Goal: Task Accomplishment & Management: Use online tool/utility

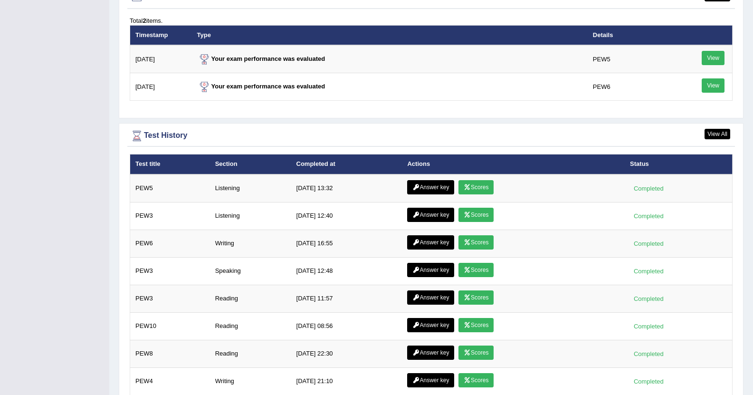
scroll to position [1179, 0]
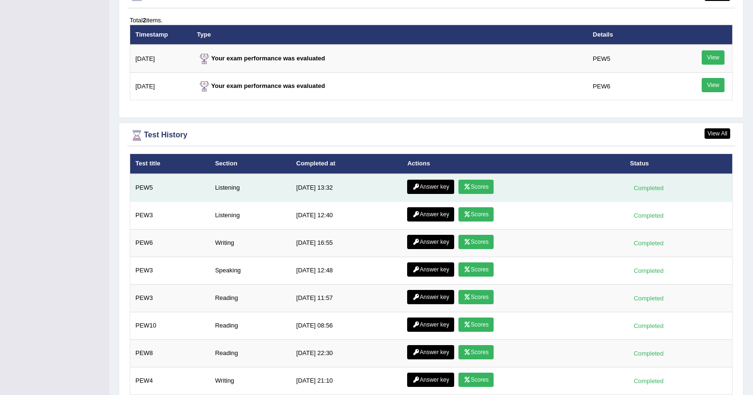
click at [464, 186] on icon at bounding box center [467, 187] width 7 height 6
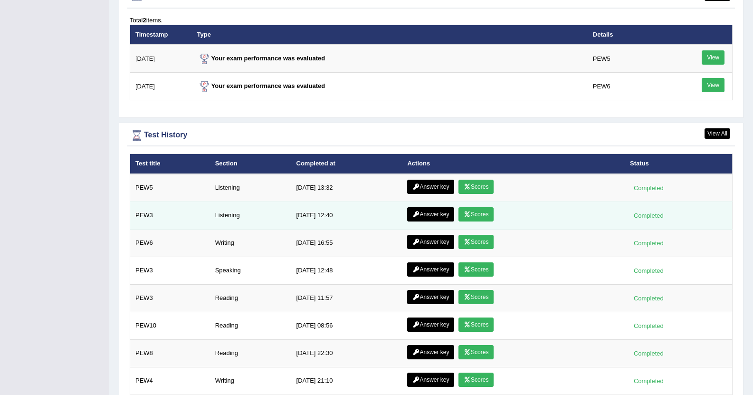
click at [468, 213] on link "Scores" at bounding box center [476, 214] width 35 height 14
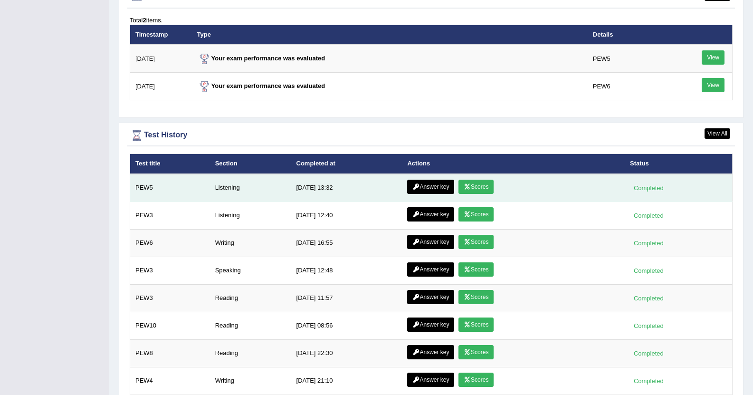
click at [425, 191] on link "Answer key" at bounding box center [430, 187] width 47 height 14
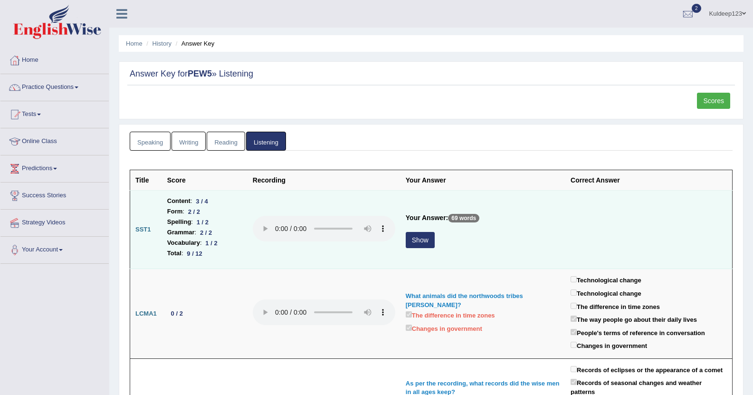
click at [423, 240] on button "Show" at bounding box center [420, 240] width 29 height 16
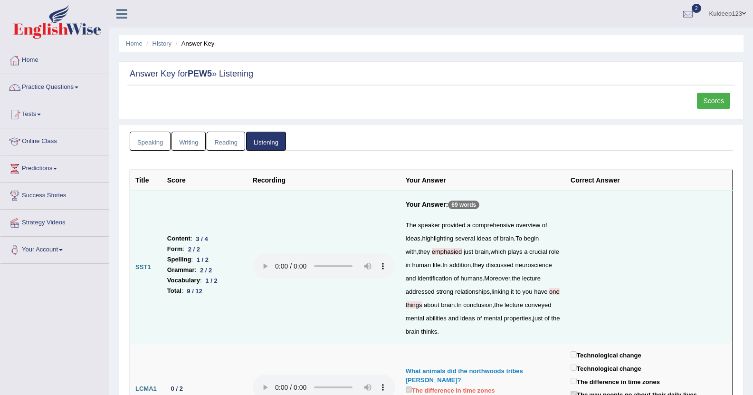
click at [82, 60] on link "Home" at bounding box center [54, 59] width 108 height 24
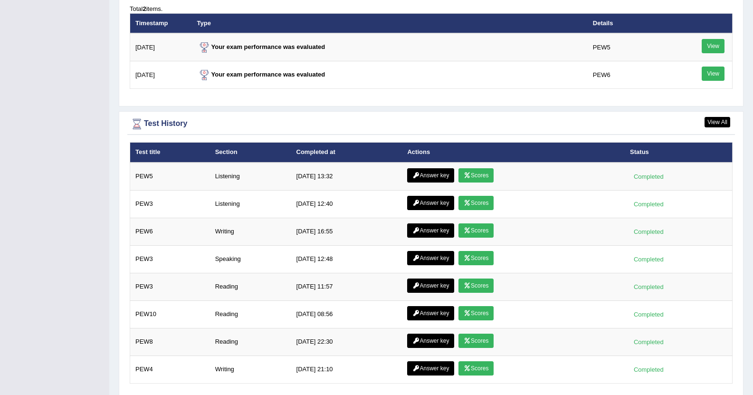
scroll to position [1217, 0]
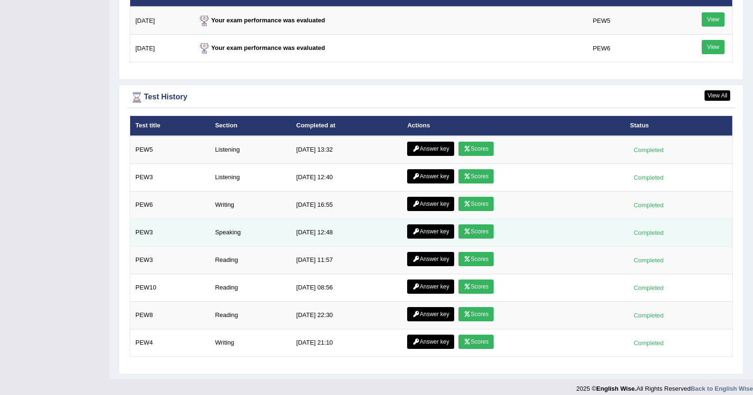
click at [469, 232] on link "Scores" at bounding box center [476, 231] width 35 height 14
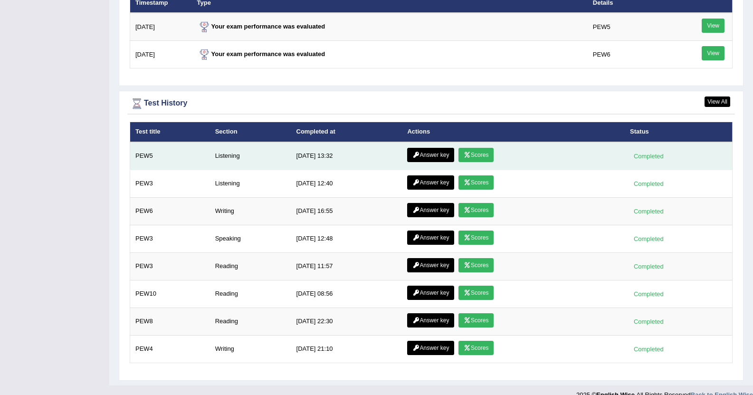
click at [470, 152] on link "Scores" at bounding box center [476, 155] width 35 height 14
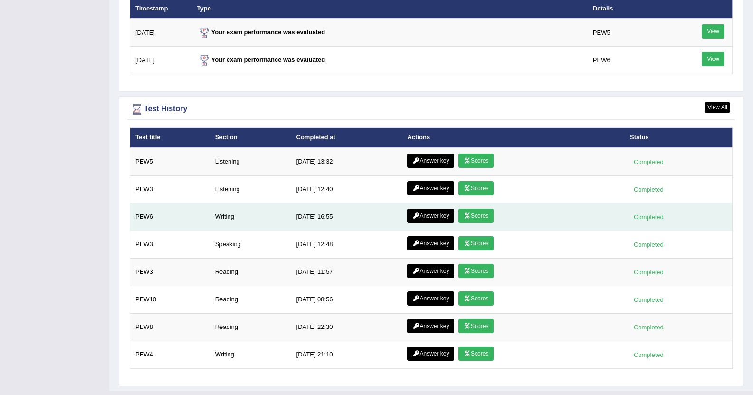
click at [477, 217] on link "Scores" at bounding box center [476, 216] width 35 height 14
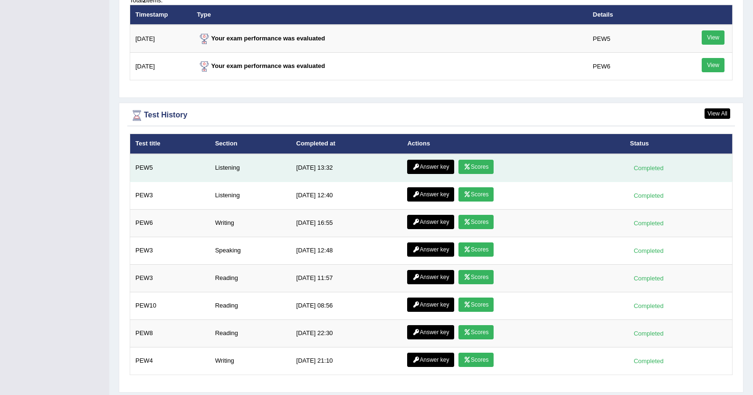
click at [467, 166] on icon at bounding box center [467, 167] width 7 height 6
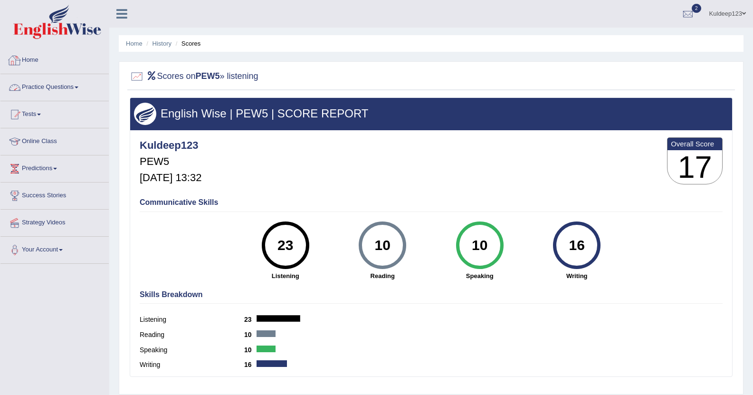
click at [66, 68] on link "Home" at bounding box center [54, 59] width 108 height 24
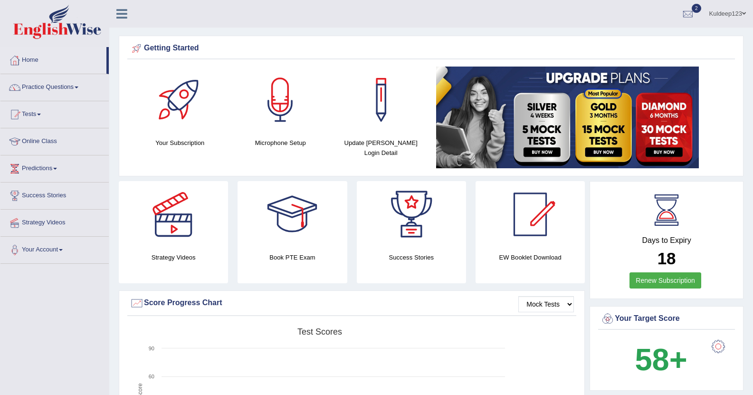
click at [51, 145] on link "Online Class" at bounding box center [54, 140] width 108 height 24
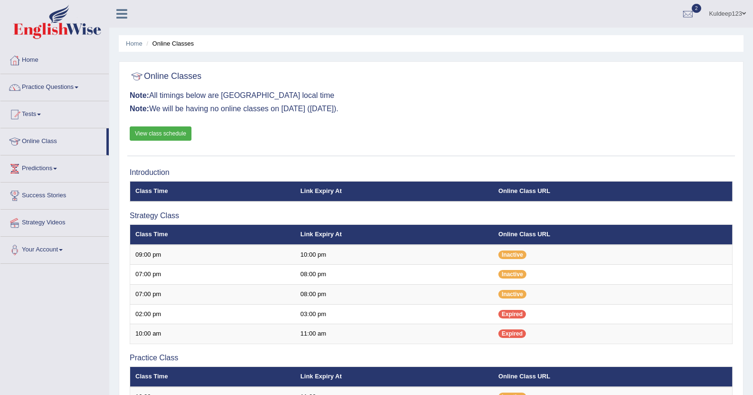
click at [154, 135] on link "View class schedule" at bounding box center [161, 133] width 62 height 14
click at [60, 86] on link "Practice Questions" at bounding box center [54, 86] width 108 height 24
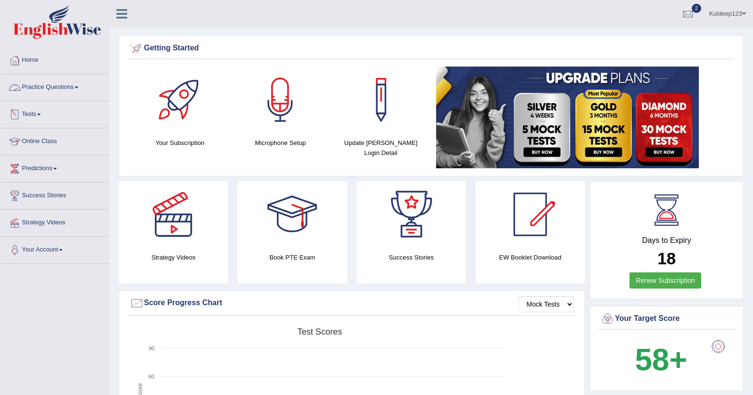
click at [45, 116] on link "Tests" at bounding box center [54, 113] width 108 height 24
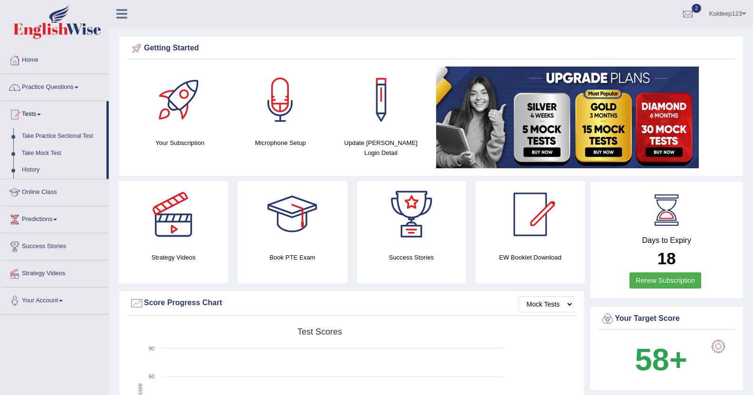
click at [47, 154] on link "Take Mock Test" at bounding box center [62, 153] width 89 height 17
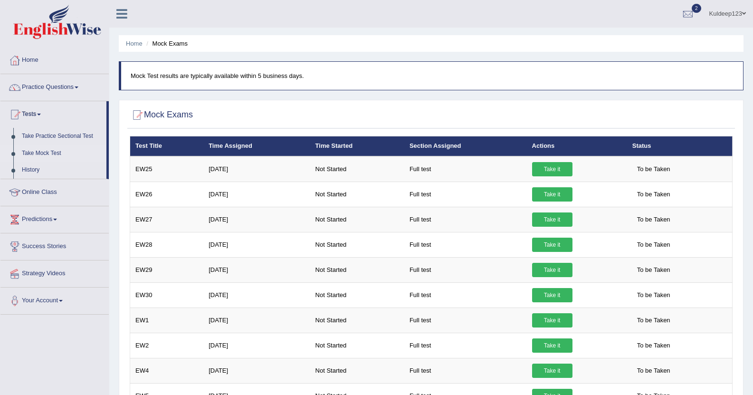
click at [32, 154] on link "Take Mock Test" at bounding box center [62, 153] width 89 height 17
click at [47, 138] on link "Take Practice Sectional Test" at bounding box center [62, 136] width 89 height 17
click at [43, 152] on link "Take Mock Test" at bounding box center [62, 153] width 89 height 17
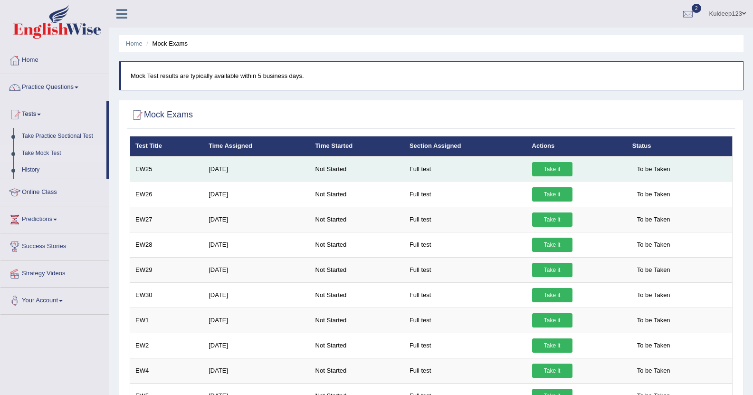
click at [547, 169] on link "Take it" at bounding box center [552, 169] width 40 height 14
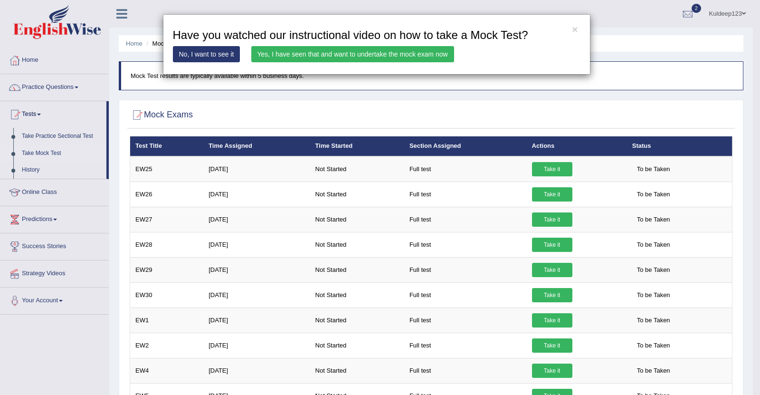
click at [357, 55] on link "Yes, I have seen that and want to undertake the mock exam now" at bounding box center [352, 54] width 203 height 16
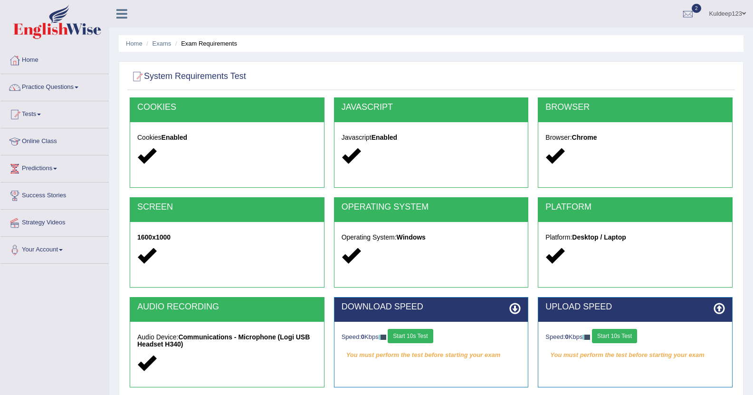
click at [413, 336] on button "Start 10s Test" at bounding box center [410, 336] width 45 height 14
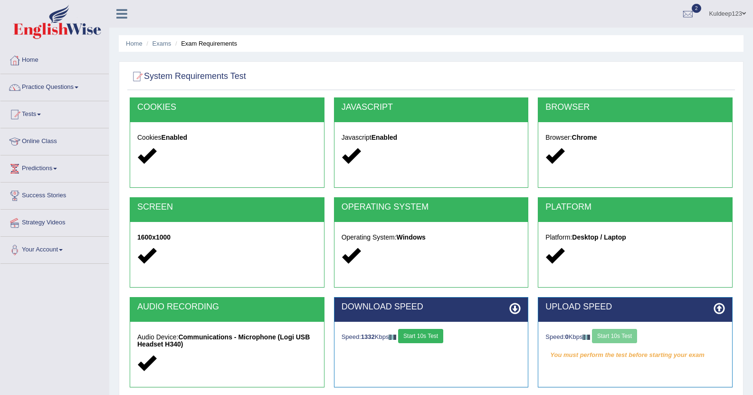
click at [601, 338] on div "Speed: 0 Kbps Start 10s Test" at bounding box center [636, 337] width 180 height 17
click at [610, 336] on button "Start 10s Test" at bounding box center [614, 336] width 45 height 14
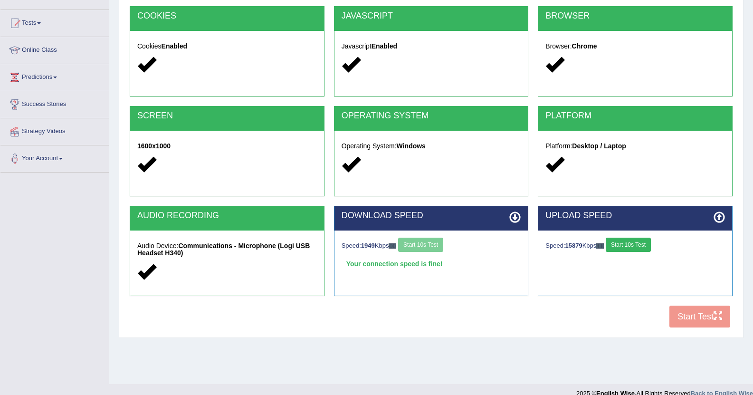
scroll to position [104, 0]
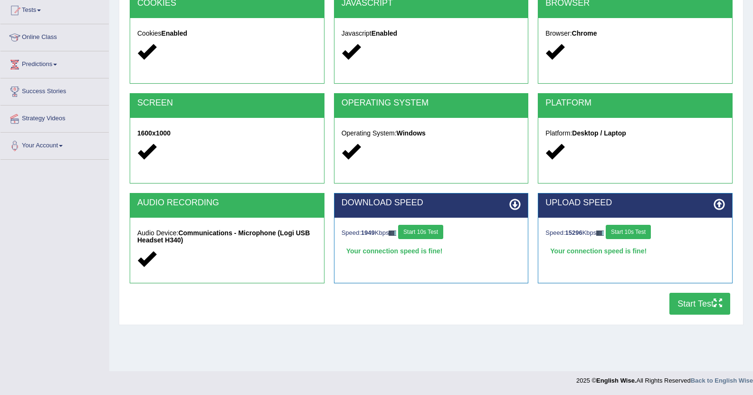
click at [681, 303] on button "Start Test" at bounding box center [700, 304] width 61 height 22
